Goal: Transaction & Acquisition: Purchase product/service

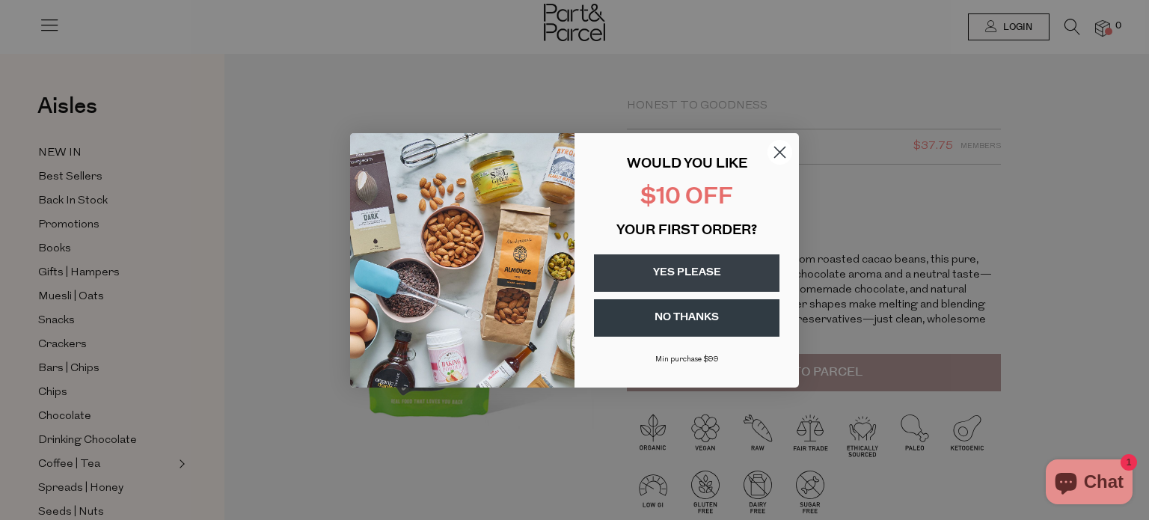
click at [780, 149] on circle "Close dialog" at bounding box center [780, 151] width 25 height 25
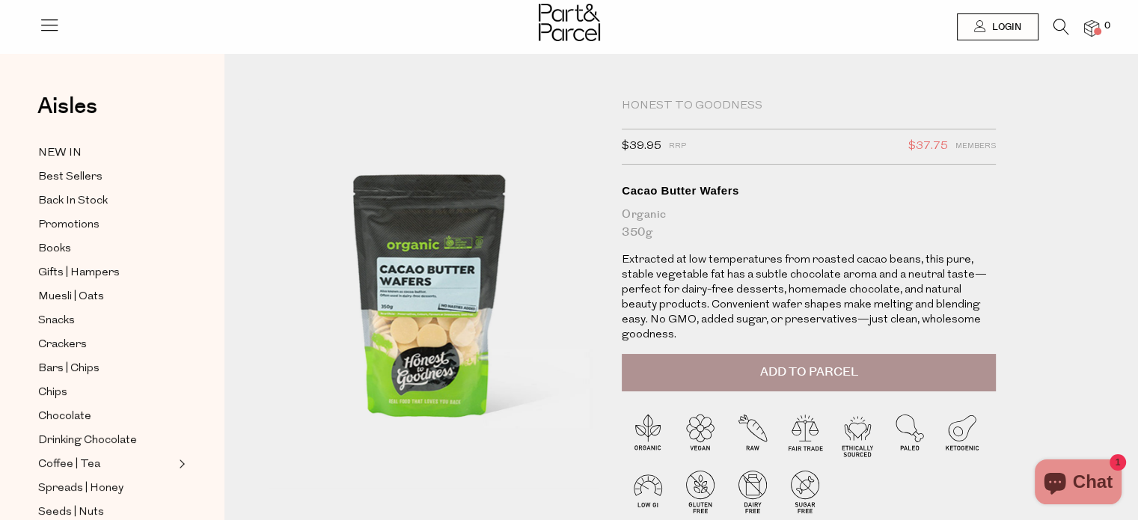
click at [1060, 25] on icon at bounding box center [1062, 27] width 16 height 16
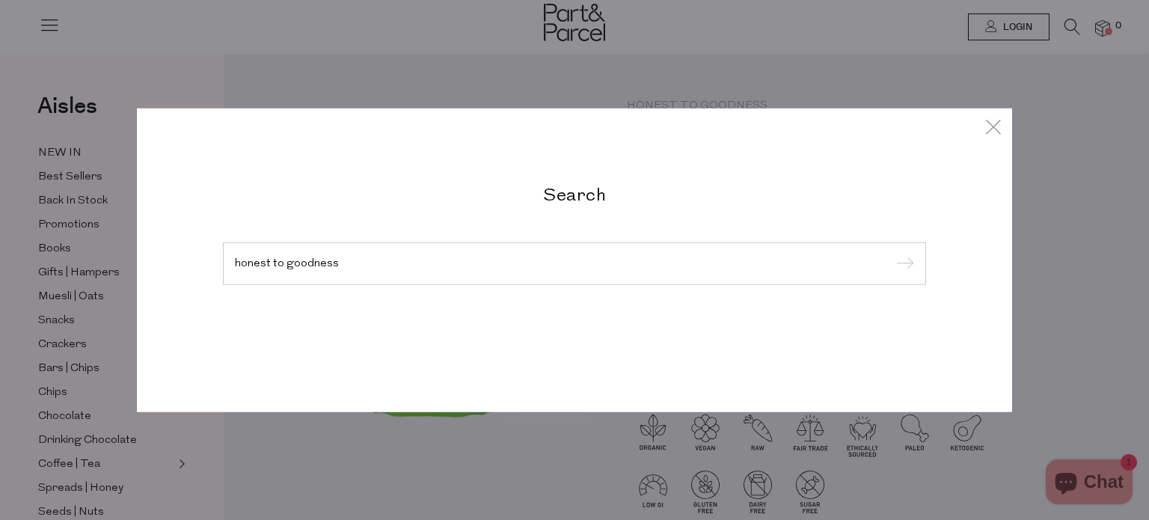
type input "honest to goodness"
click at [892, 253] on input "submit" at bounding box center [903, 264] width 22 height 22
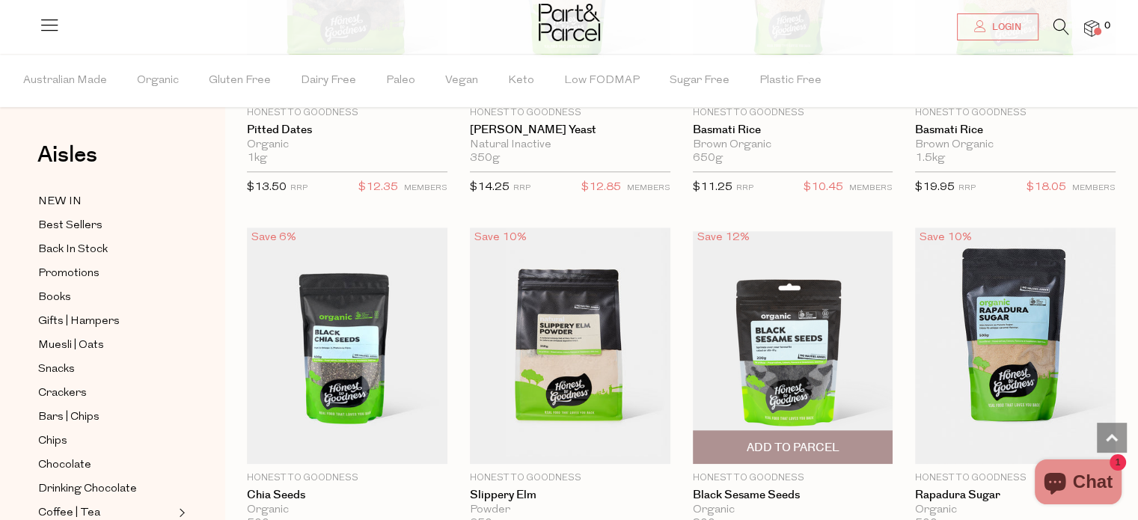
scroll to position [1496, 0]
